Goal: Information Seeking & Learning: Learn about a topic

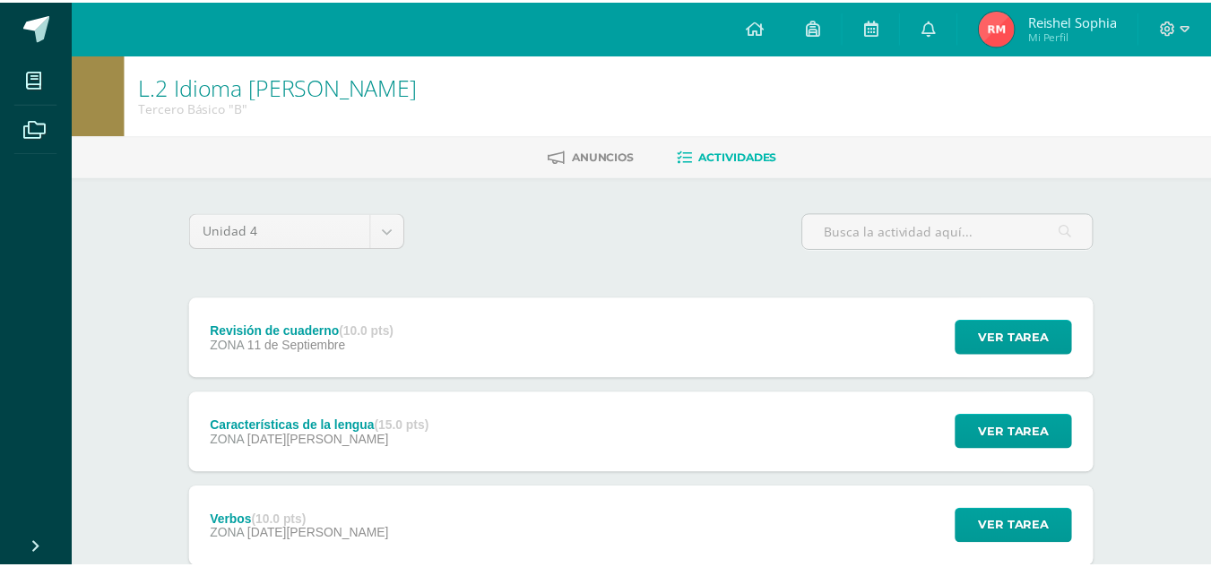
scroll to position [214, 0]
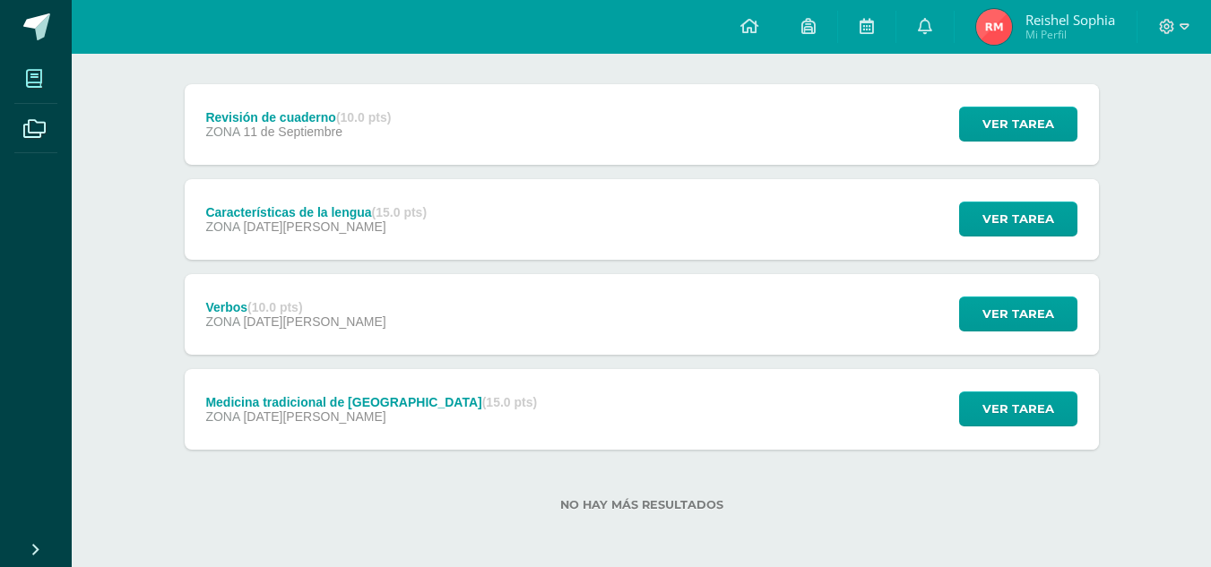
click at [19, 89] on span at bounding box center [34, 78] width 40 height 40
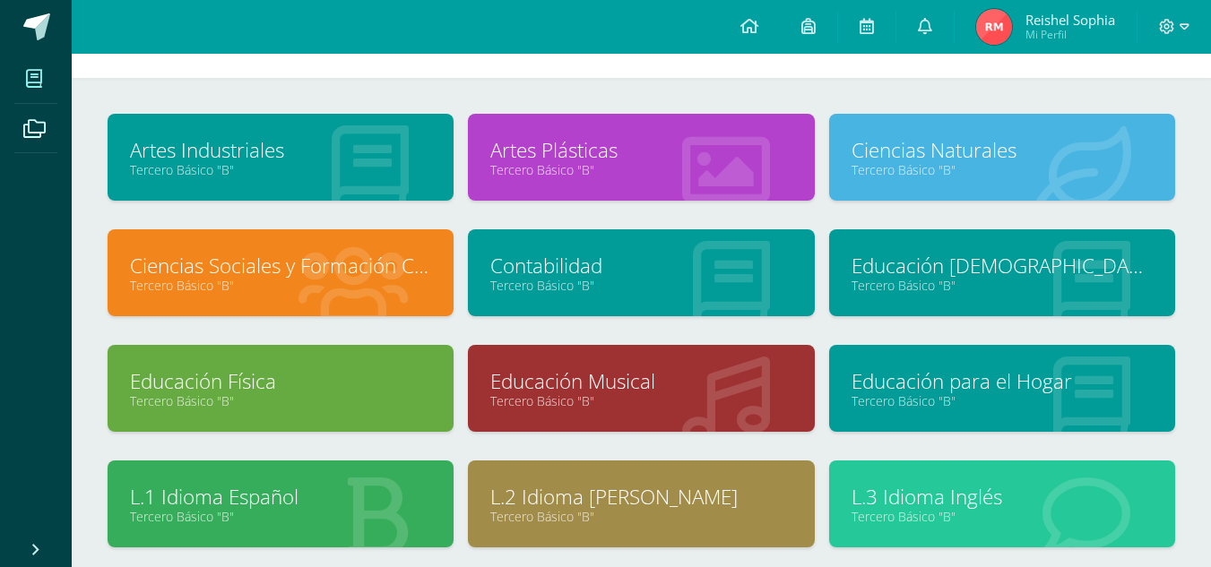
scroll to position [87, 0]
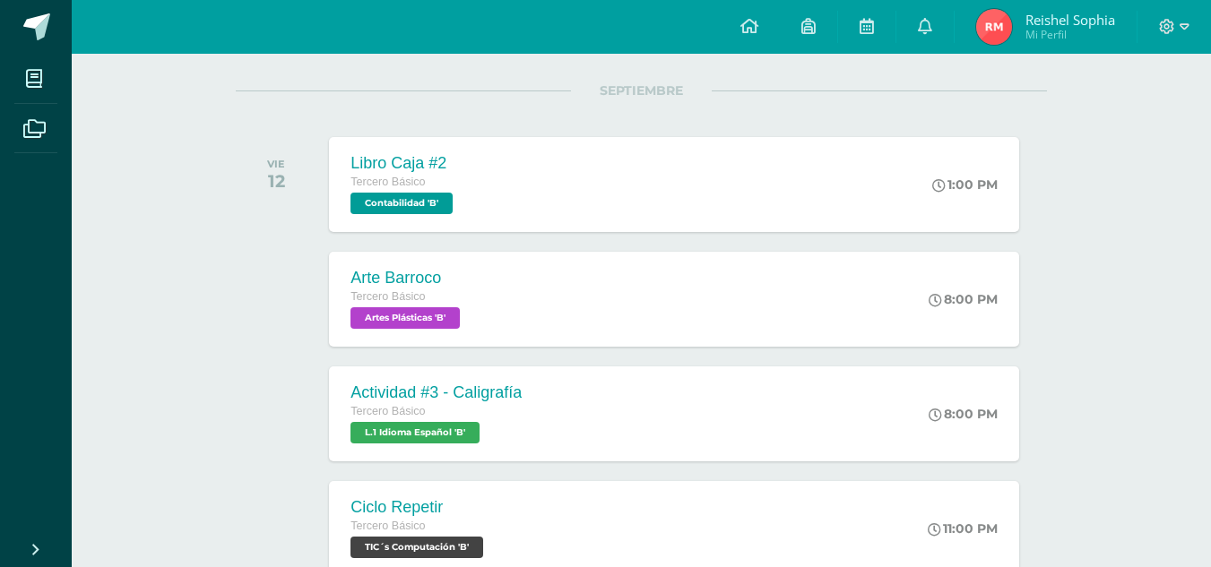
scroll to position [240, 0]
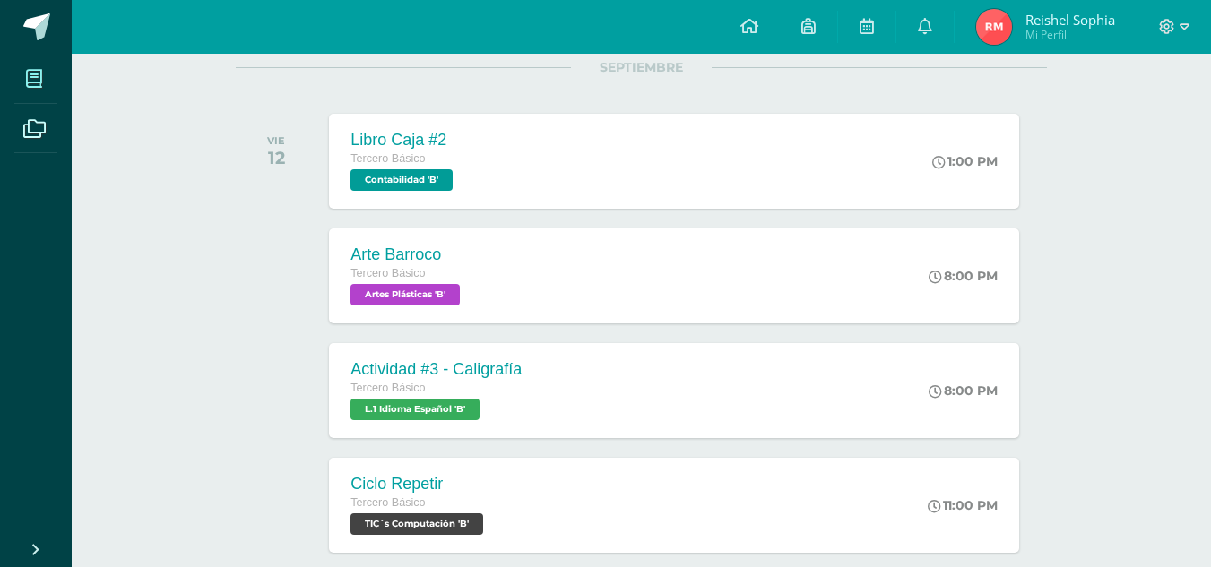
click at [31, 93] on span at bounding box center [34, 78] width 40 height 40
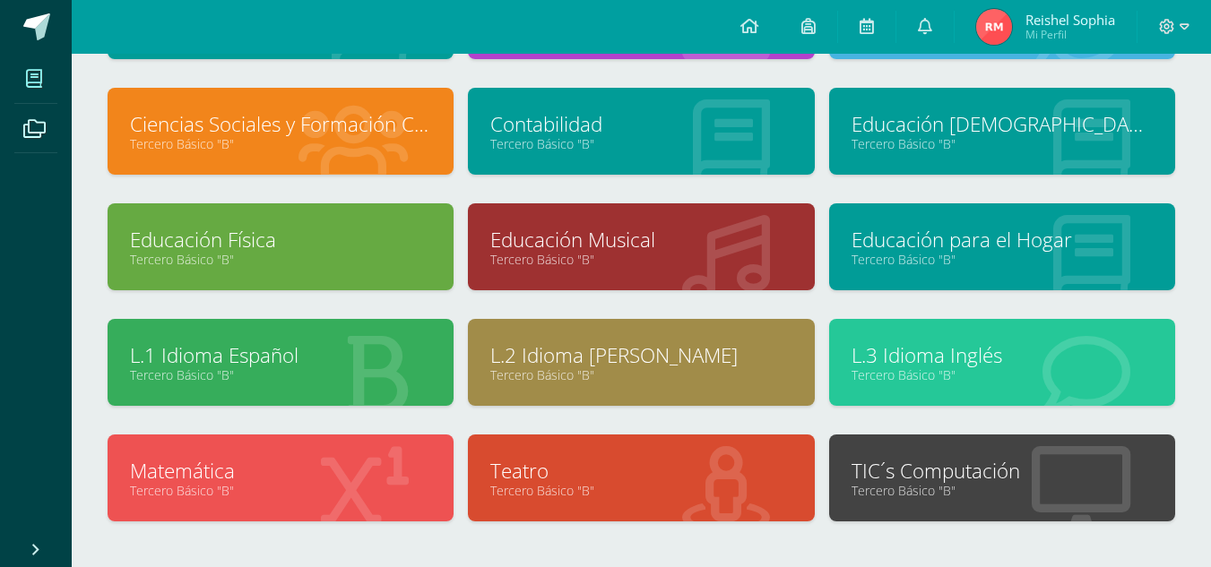
scroll to position [201, 0]
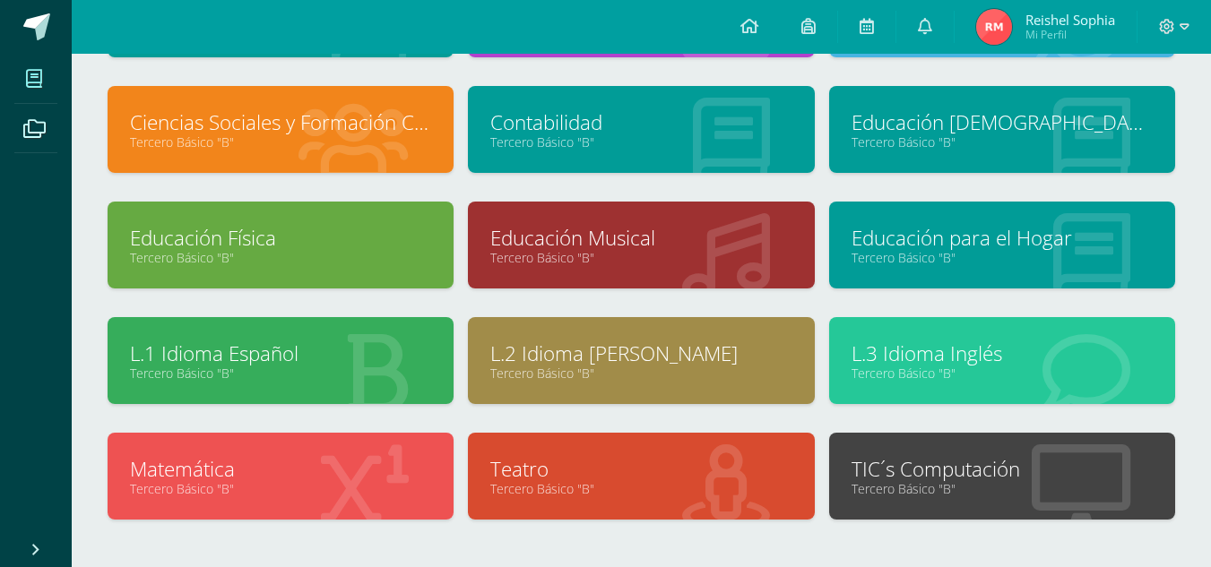
click at [581, 242] on link "Educación Musical" at bounding box center [640, 238] width 301 height 28
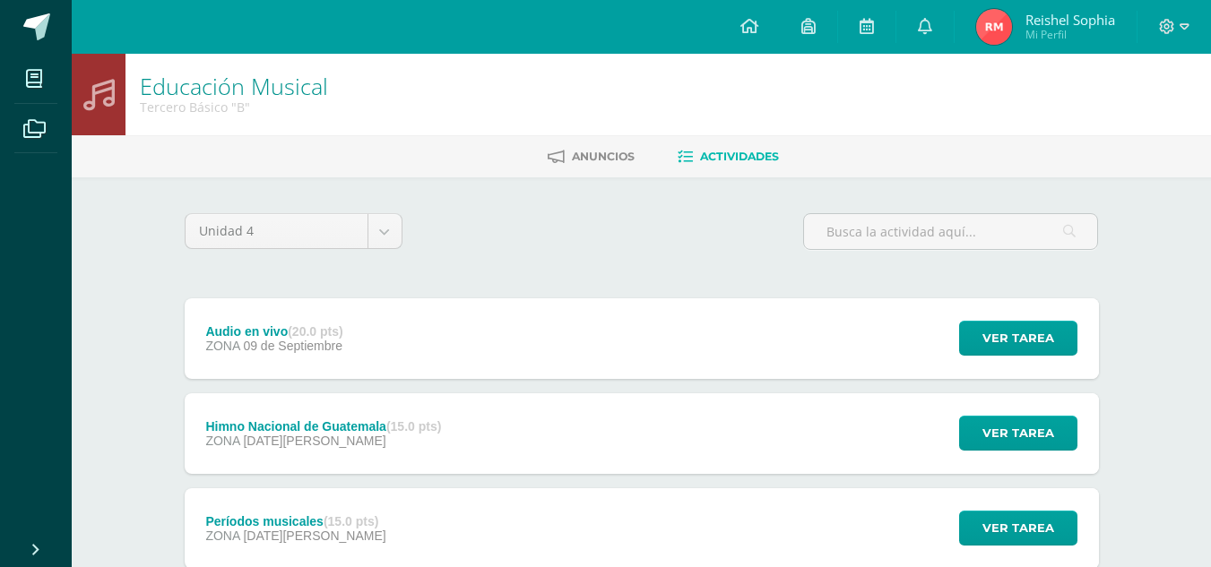
click at [204, 358] on div "Audio en vivo (20.0 pts) ZONA 09 de Septiembre" at bounding box center [275, 338] width 180 height 81
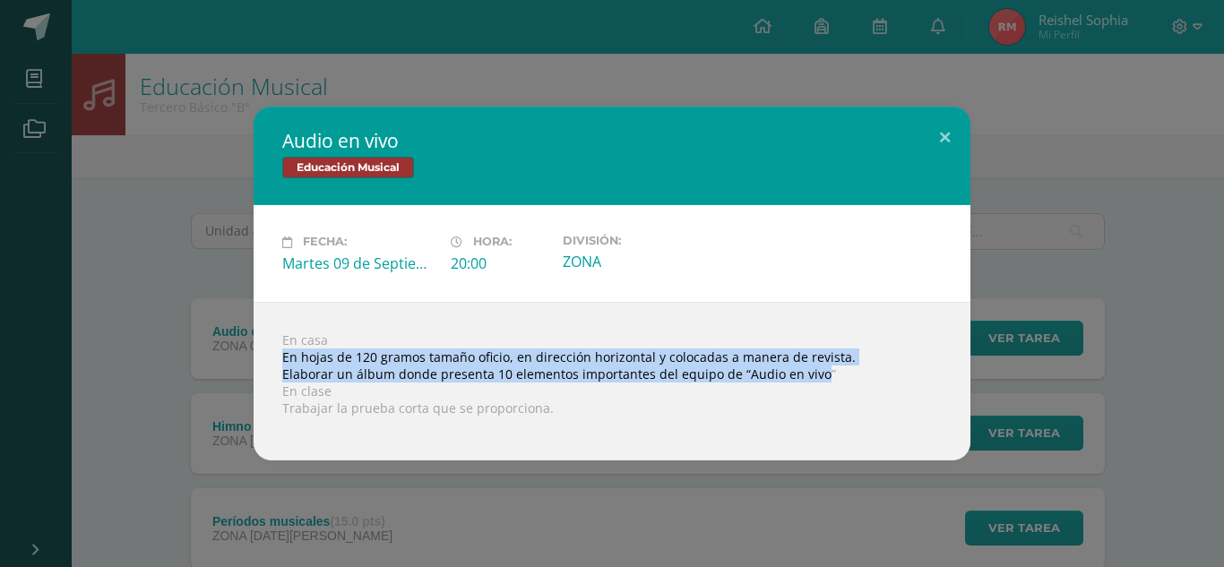
drag, startPoint x: 815, startPoint y: 372, endPoint x: 272, endPoint y: 358, distance: 544.1
click at [272, 358] on div "En casa En hojas de 120 gramos tamaño oficio, en dirección horizontal y colocad…" at bounding box center [612, 381] width 717 height 159
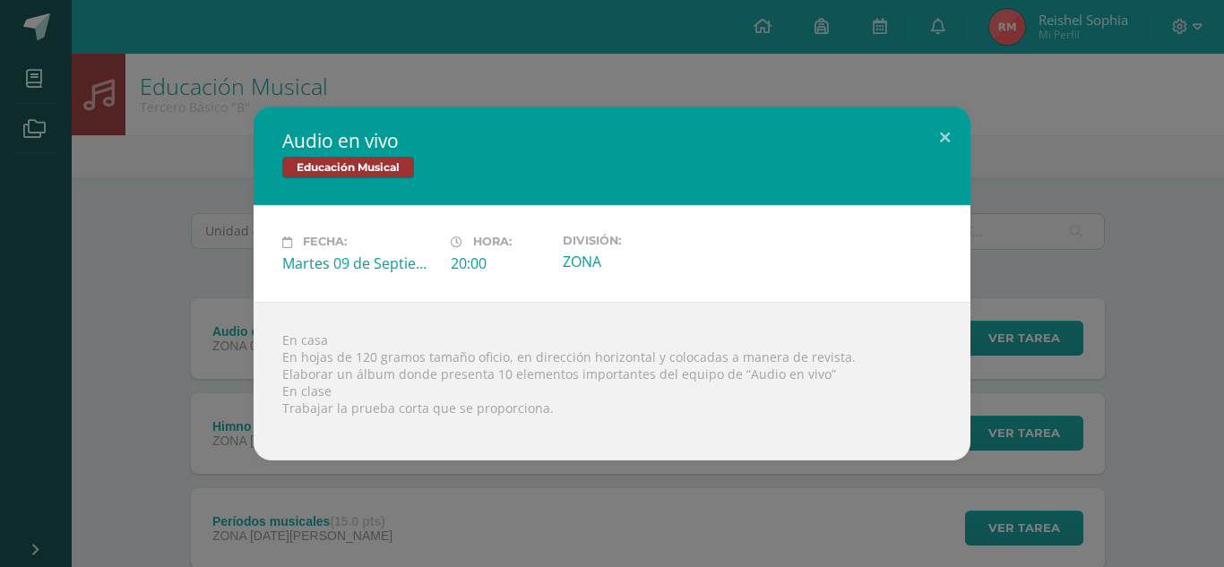
click at [789, 418] on div at bounding box center [612, 424] width 660 height 14
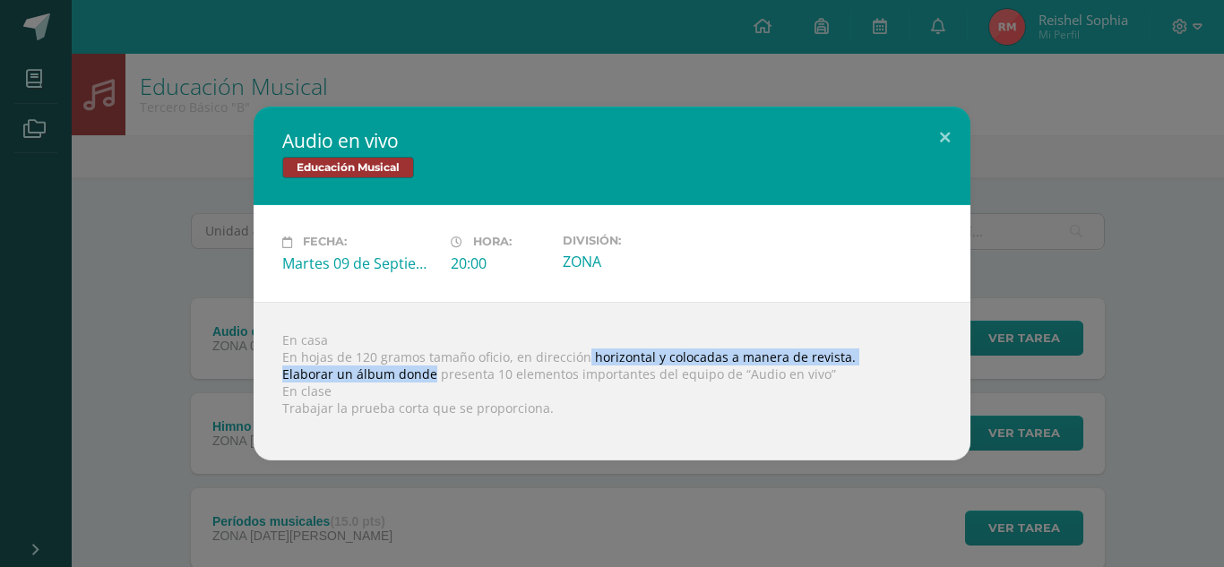
drag, startPoint x: 431, startPoint y: 372, endPoint x: 567, endPoint y: 363, distance: 136.5
click at [567, 363] on div "En casa En hojas de 120 gramos tamaño oficio, en dirección horizontal y colocad…" at bounding box center [612, 381] width 717 height 159
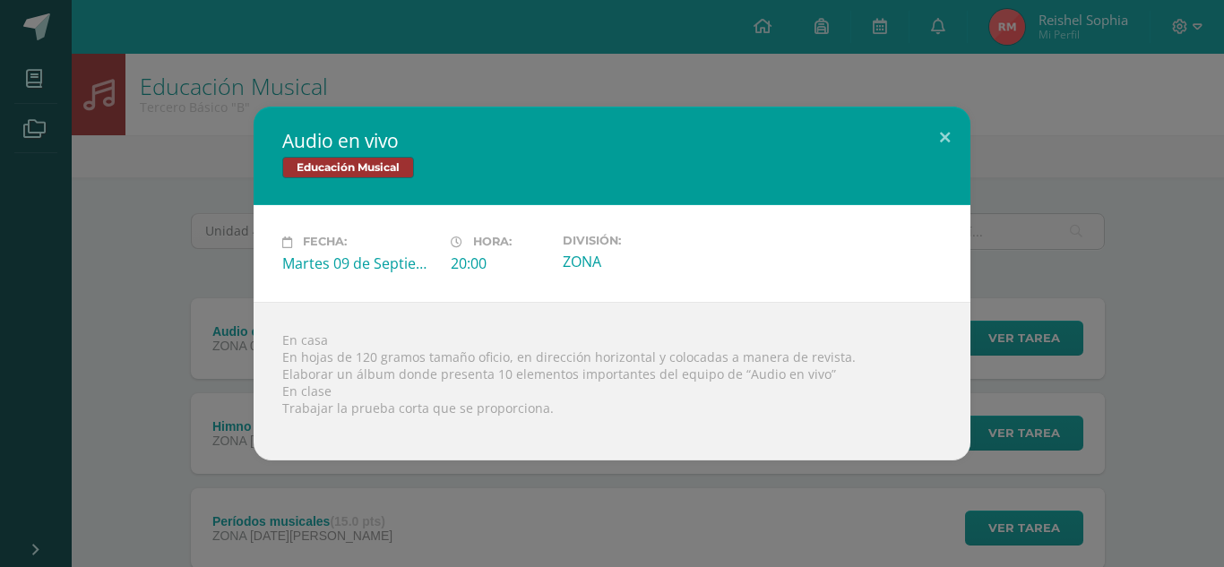
click at [611, 439] on div "En casa En hojas de 120 gramos tamaño oficio, en dirección horizontal y colocad…" at bounding box center [612, 381] width 717 height 159
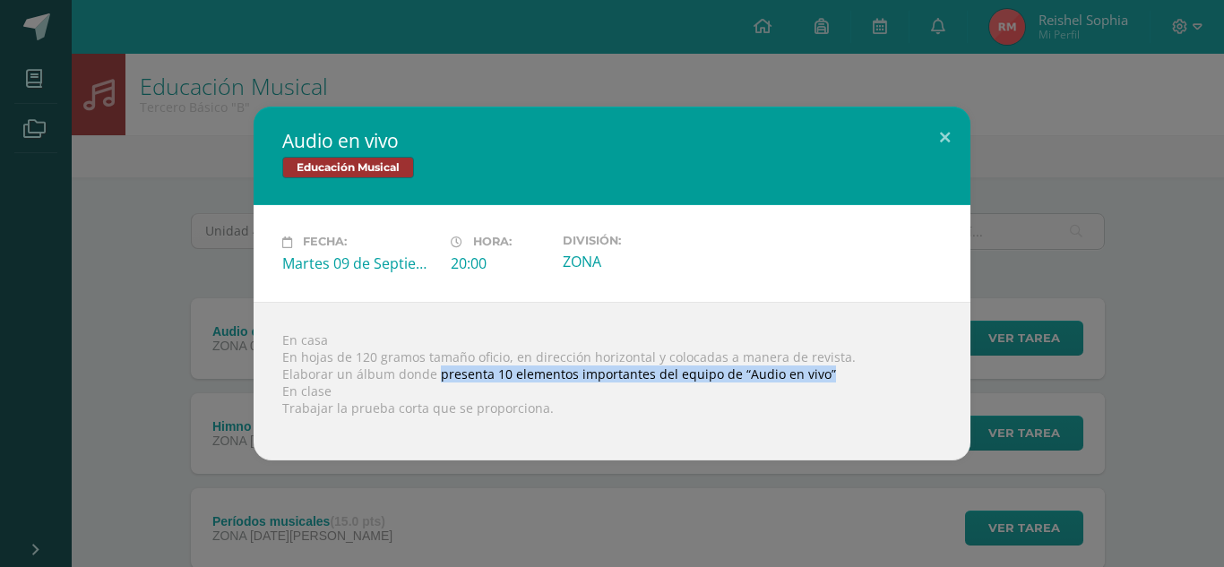
drag, startPoint x: 436, startPoint y: 377, endPoint x: 822, endPoint y: 379, distance: 385.3
click at [822, 379] on div "En casa En hojas de 120 gramos tamaño oficio, en dirección horizontal y colocad…" at bounding box center [612, 381] width 717 height 159
copy div "presenta 10 elementos importantes del equipo de “Audio en vivo”"
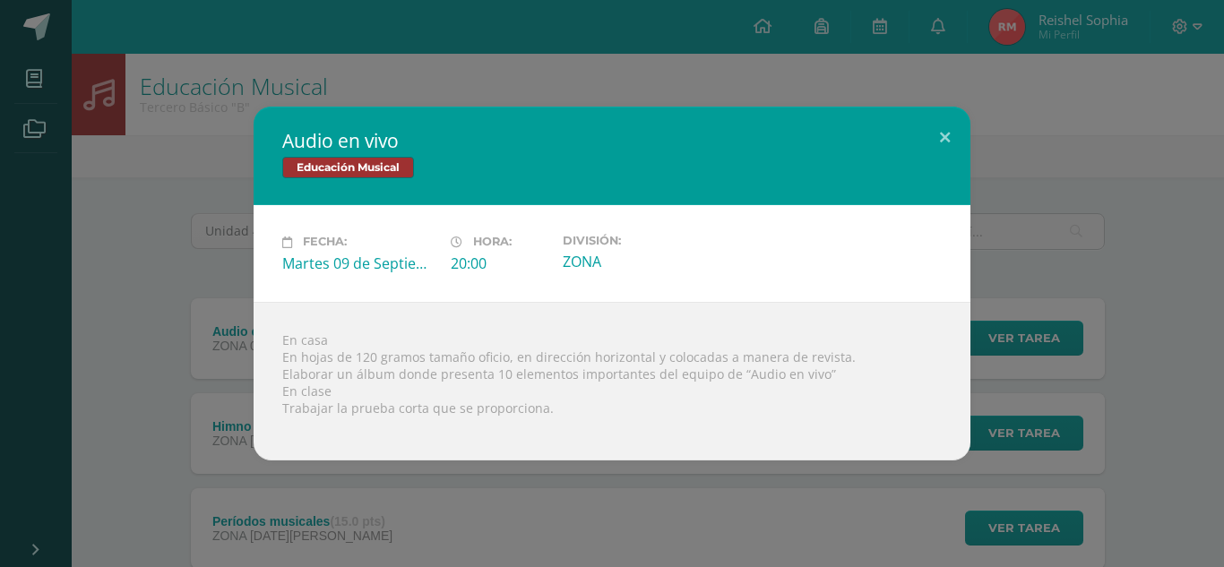
click at [195, 288] on div "Audio en vivo Educación Musical Fecha: Martes 09 de Septiembre Hora: 20:00 Divi…" at bounding box center [612, 283] width 1210 height 353
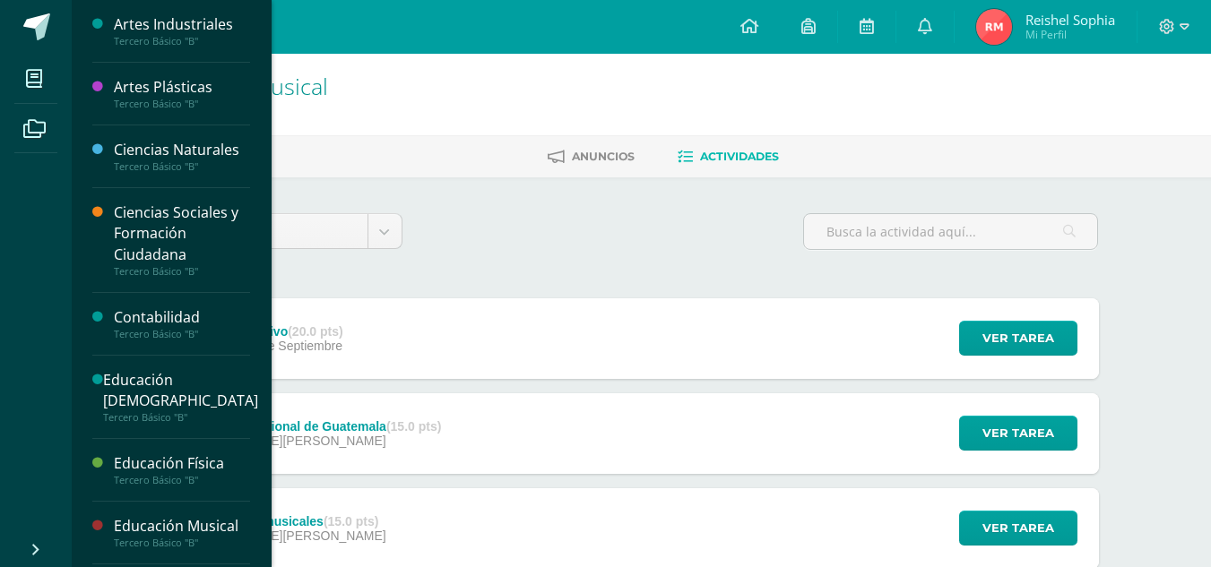
click at [120, 109] on div "Tercero Básico "B"" at bounding box center [182, 104] width 136 height 13
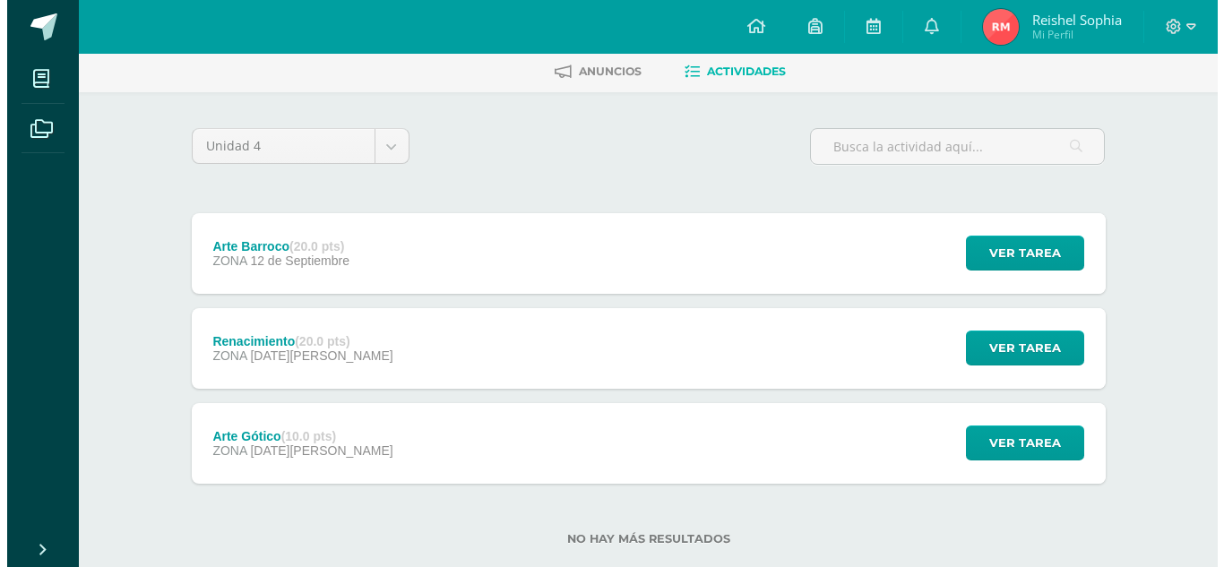
scroll to position [121, 0]
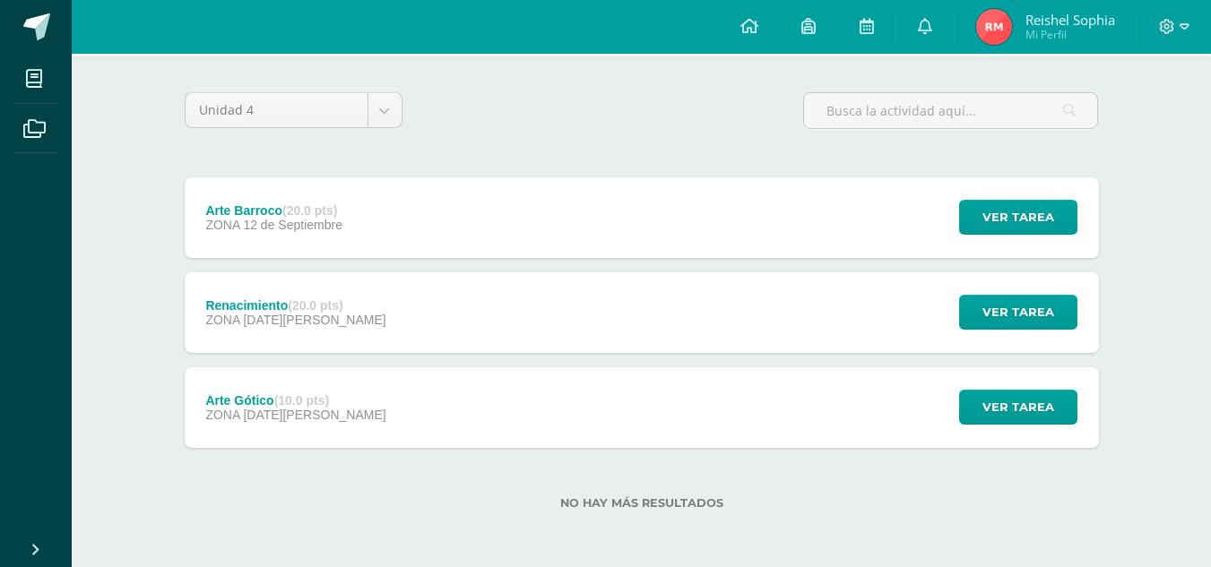
click at [513, 213] on div "Arte Barroco (20.0 pts) ZONA [DATE] Ver tarea Arte Barroco Artes Plásticas Carg…" at bounding box center [642, 217] width 914 height 81
